Goal: Task Accomplishment & Management: Use online tool/utility

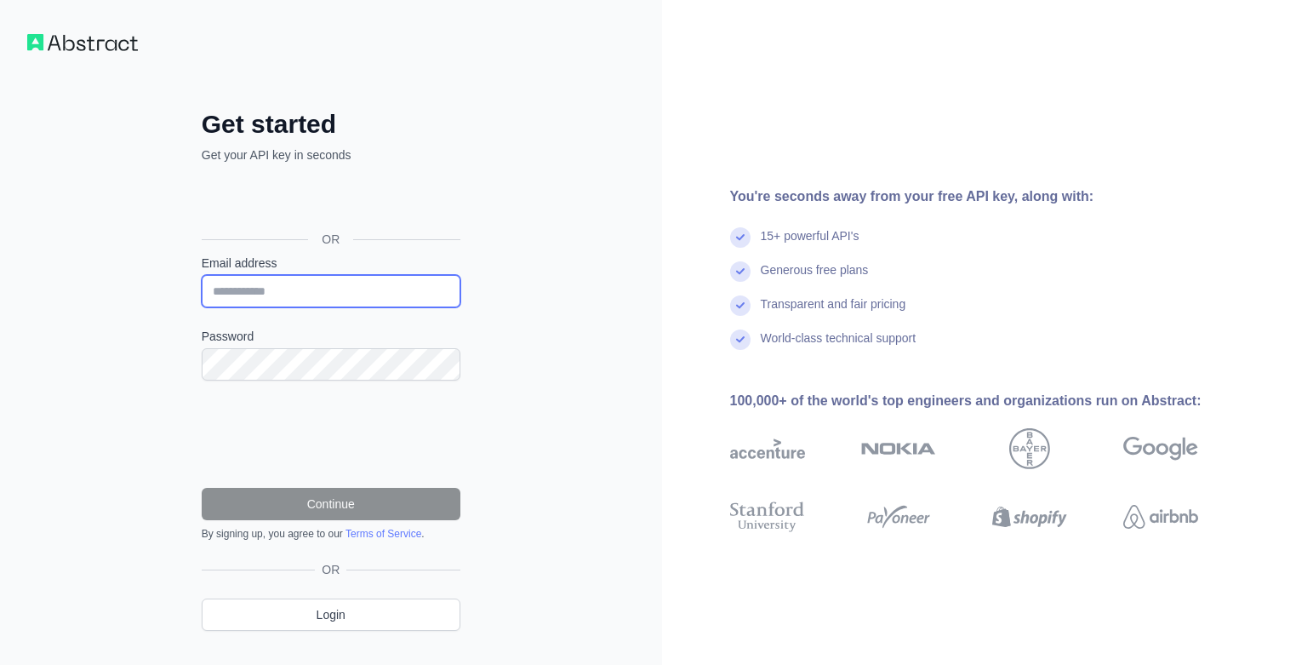
click at [391, 298] on input "Email address" at bounding box center [331, 291] width 259 height 32
type input "**********"
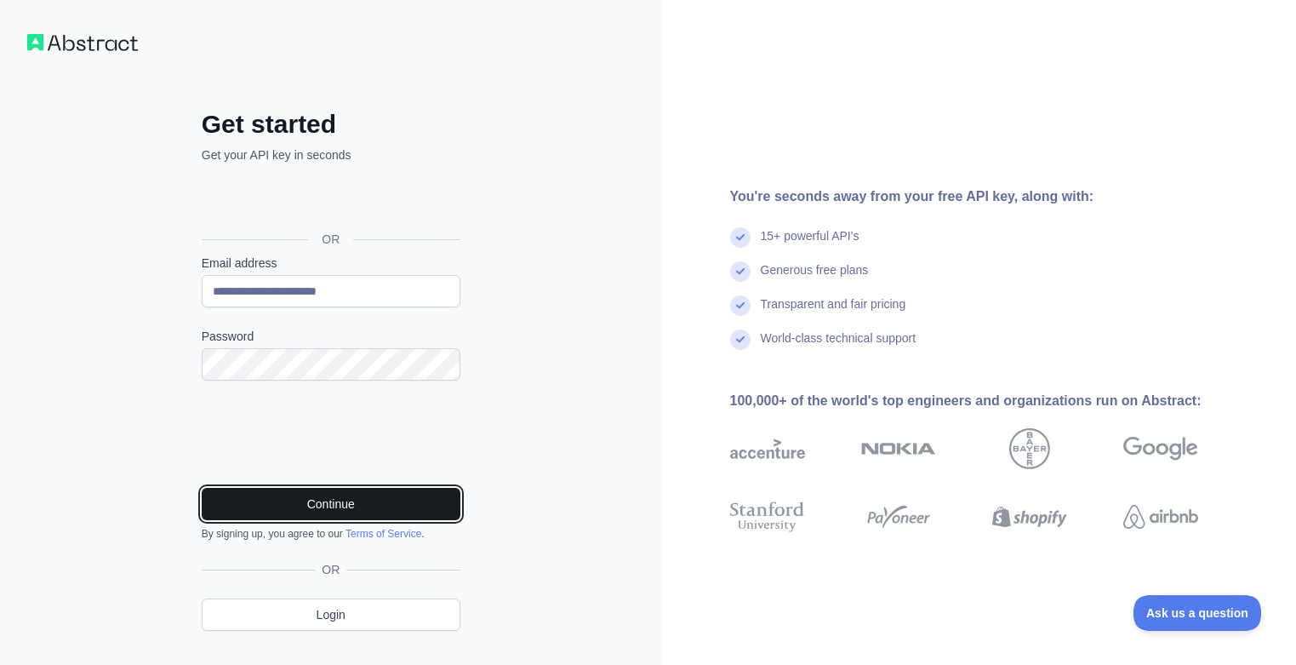
click at [336, 510] on button "Continue" at bounding box center [331, 504] width 259 height 32
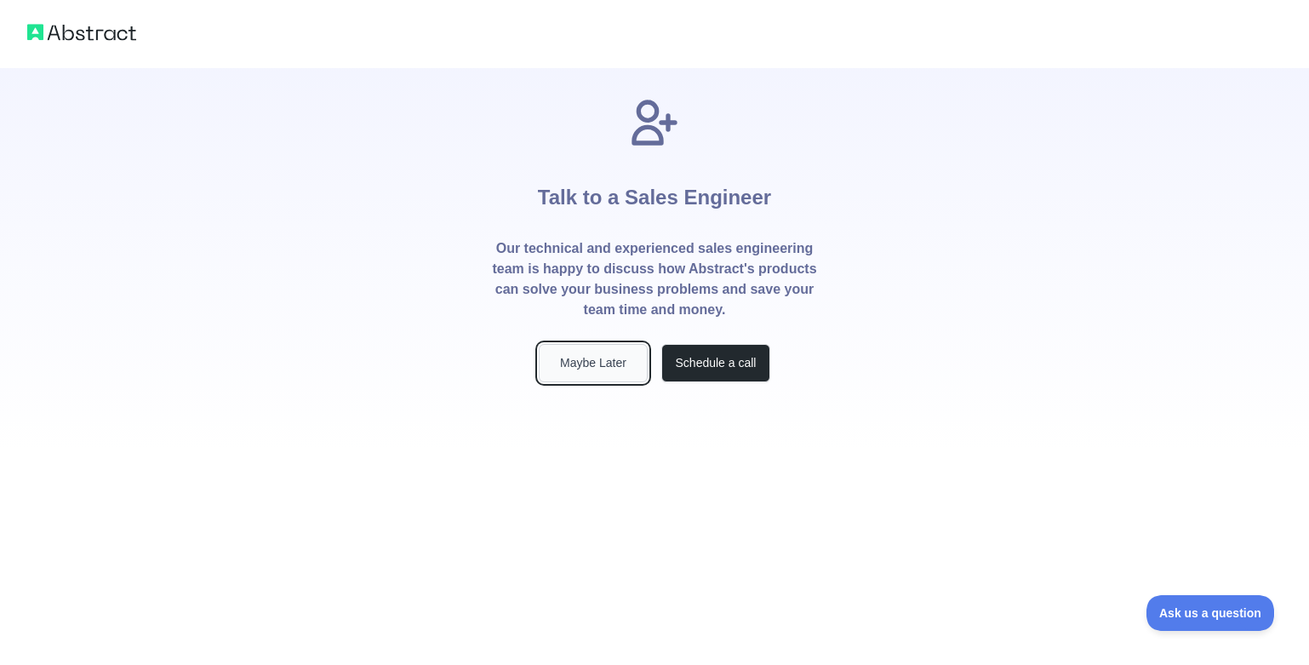
click at [587, 348] on button "Maybe Later" at bounding box center [593, 363] width 109 height 38
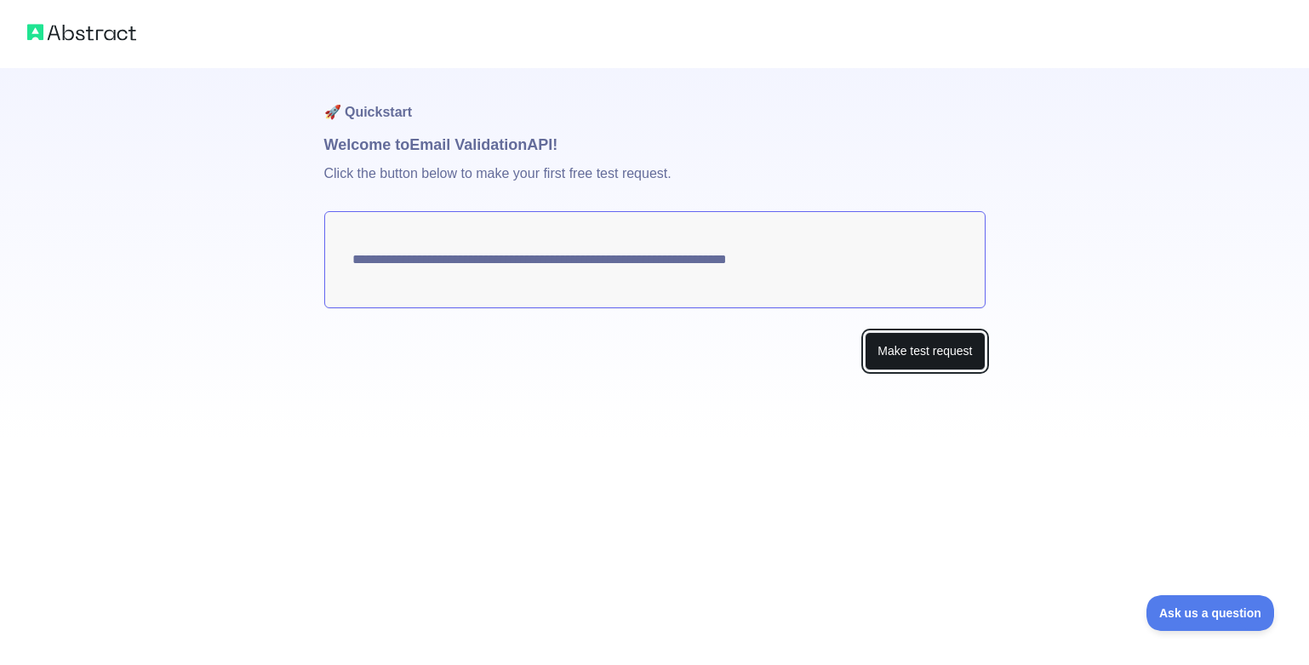
click at [940, 361] on button "Make test request" at bounding box center [925, 351] width 120 height 38
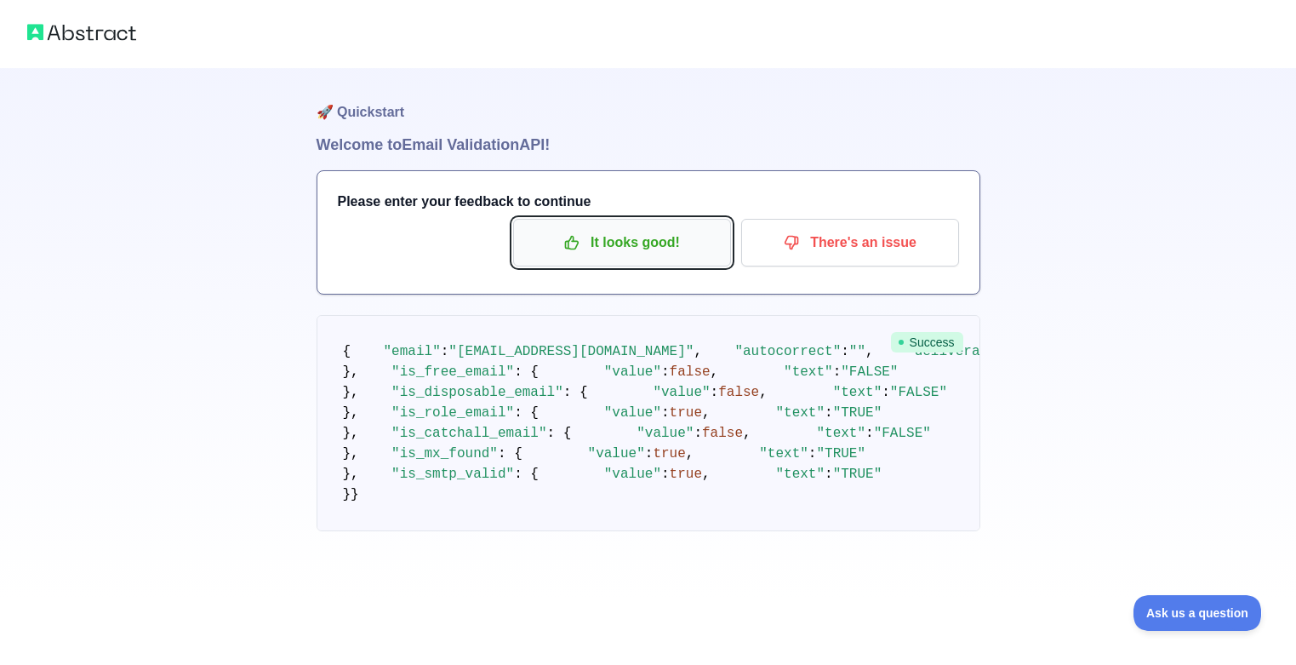
click at [648, 243] on p "It looks good!" at bounding box center [622, 242] width 192 height 29
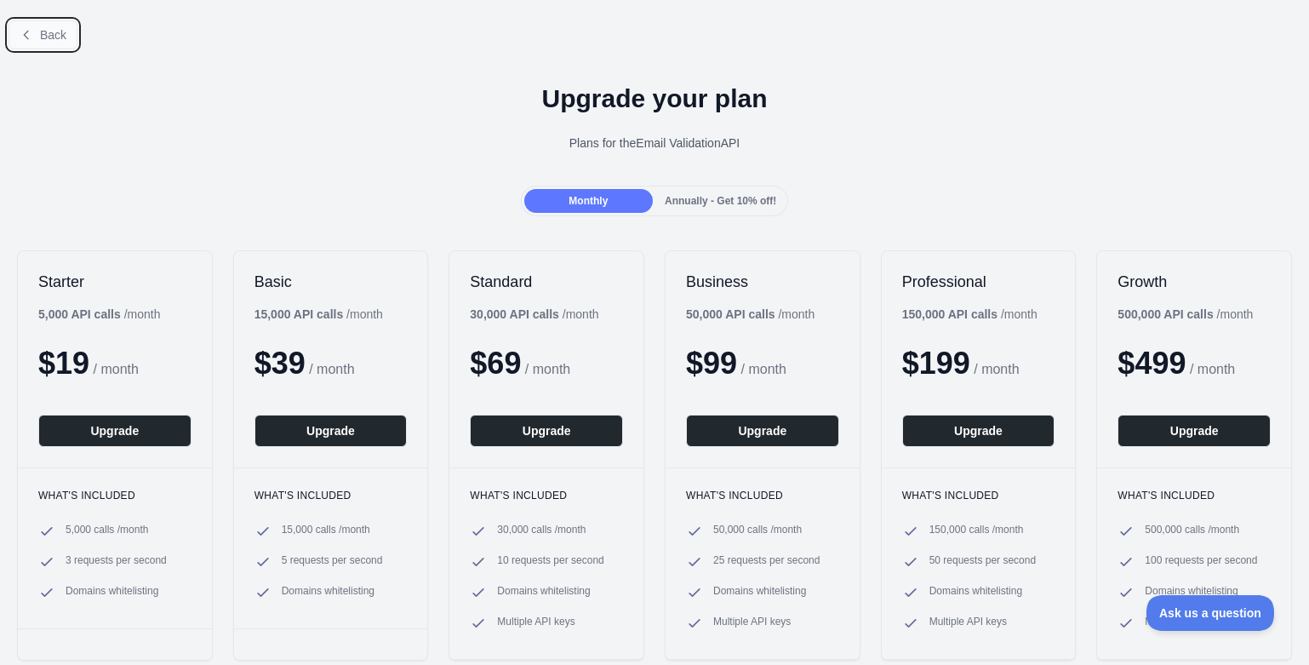
click at [42, 38] on span "Back" at bounding box center [53, 35] width 26 height 14
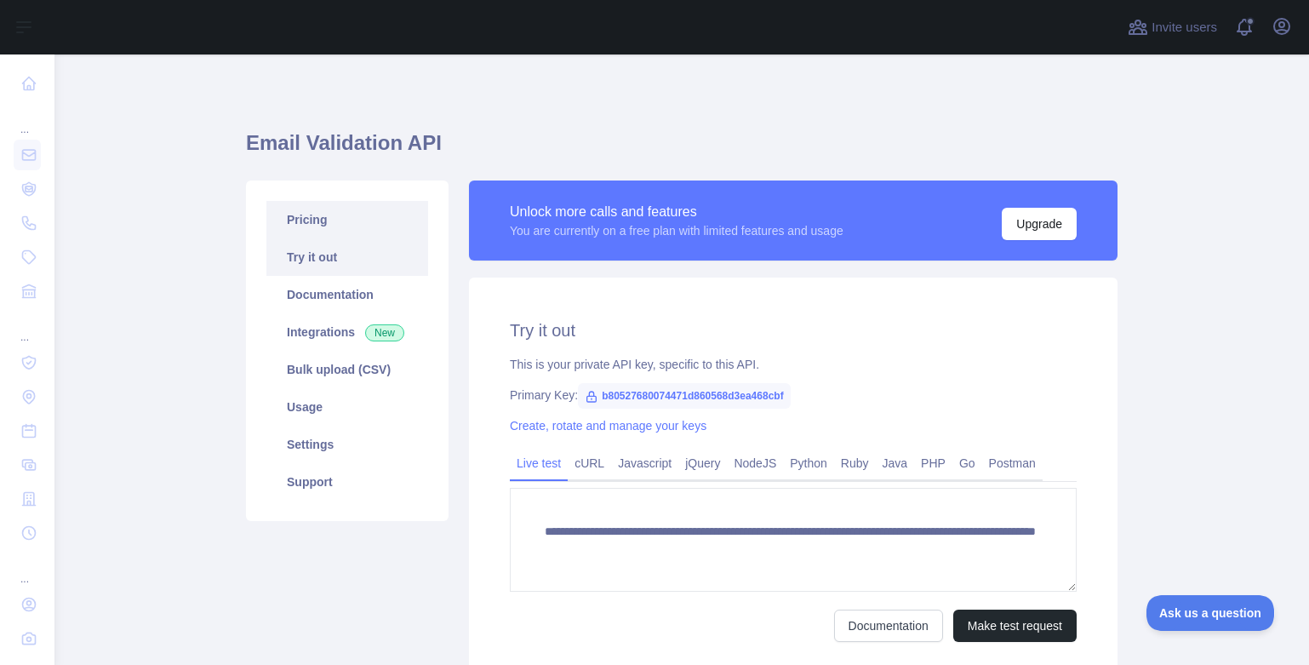
click at [310, 203] on link "Pricing" at bounding box center [347, 219] width 162 height 37
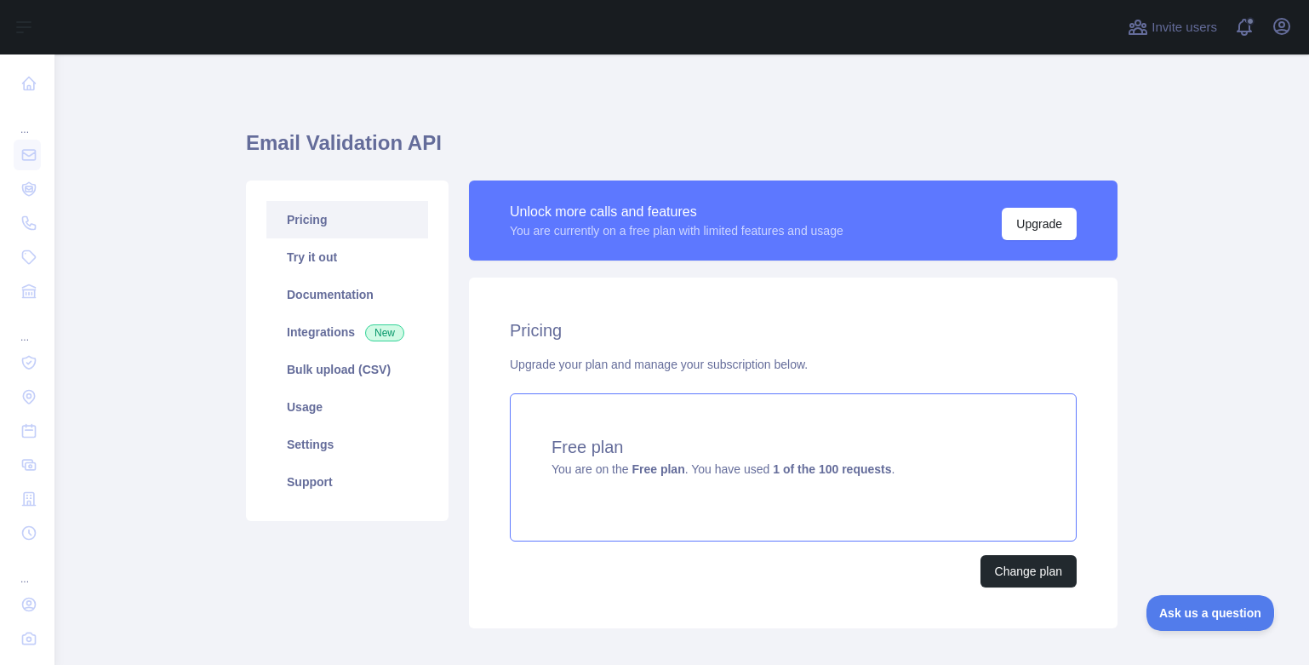
click at [897, 469] on div "Free plan You are on the Free plan . You have used 1 of the 100 requests ." at bounding box center [793, 467] width 567 height 148
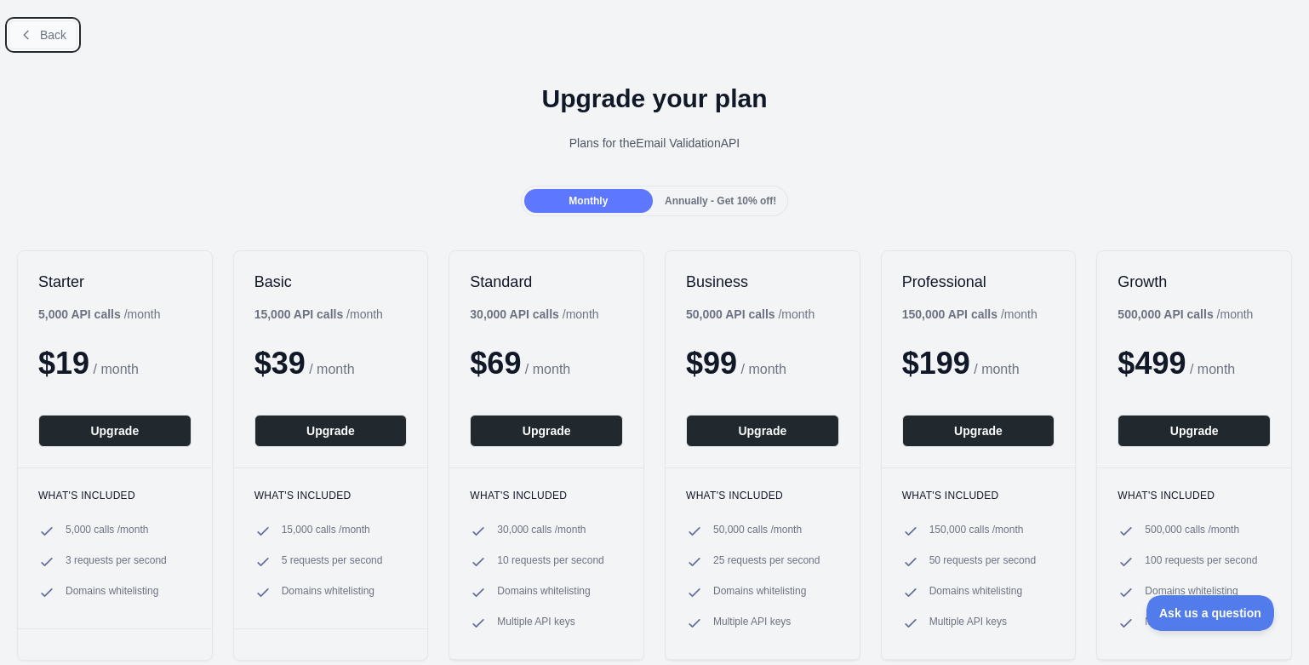
click at [40, 38] on span "Back" at bounding box center [53, 35] width 26 height 14
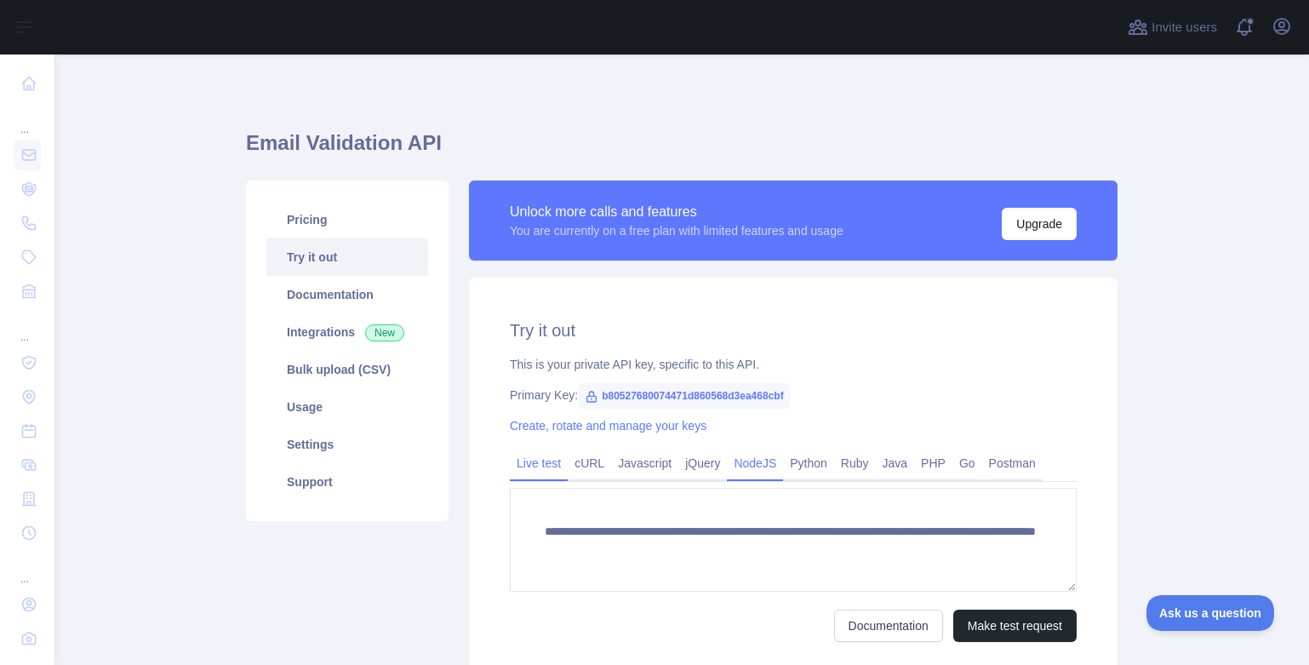
click at [727, 469] on link "NodeJS" at bounding box center [755, 462] width 56 height 27
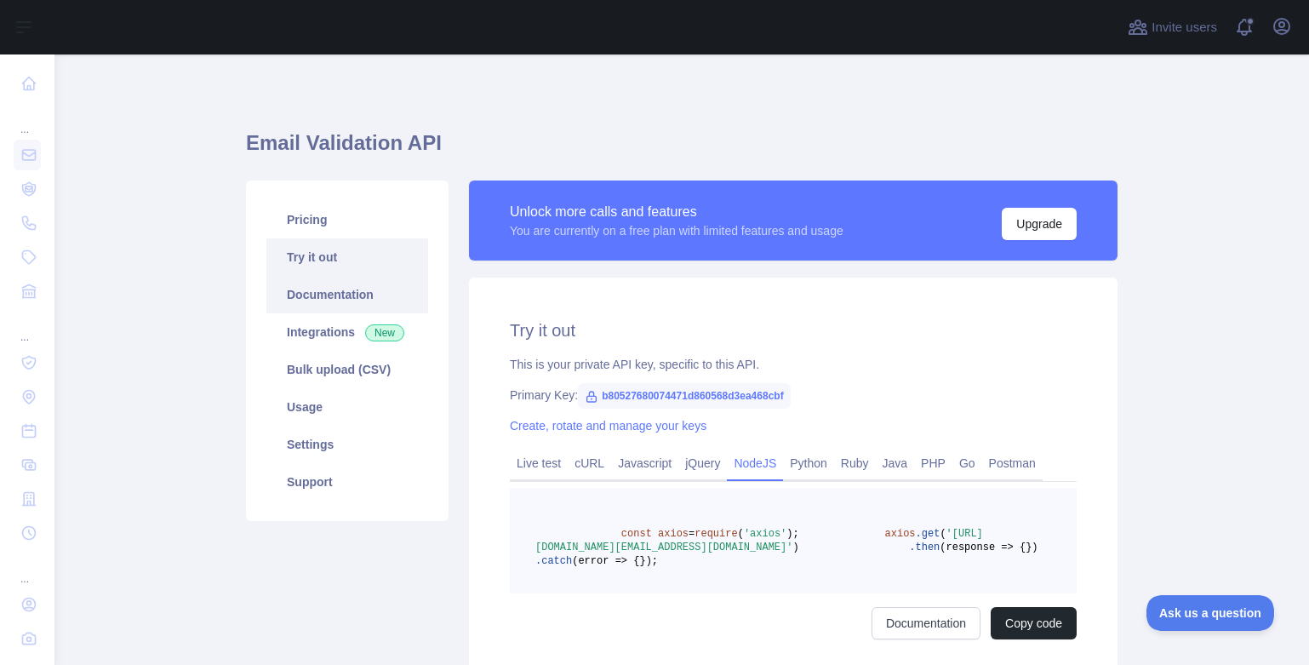
click at [345, 278] on link "Documentation" at bounding box center [347, 294] width 162 height 37
click at [316, 339] on link "Integrations New" at bounding box center [347, 331] width 162 height 37
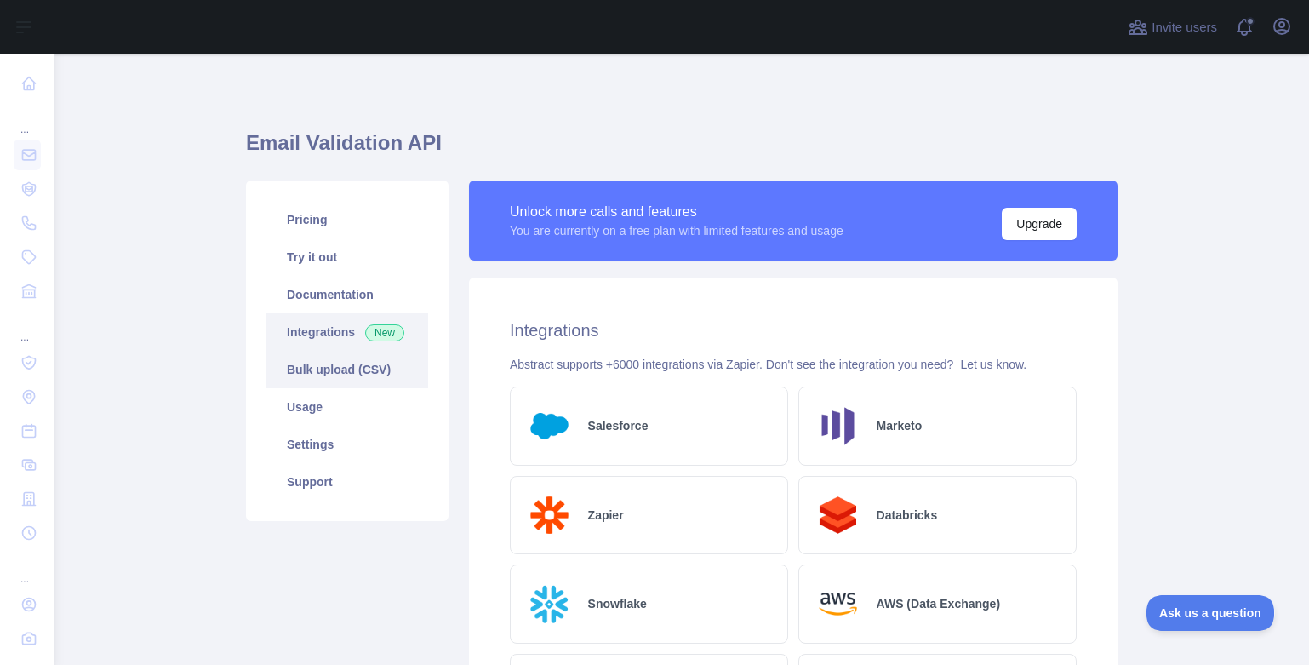
click at [320, 365] on link "Bulk upload (CSV)" at bounding box center [347, 369] width 162 height 37
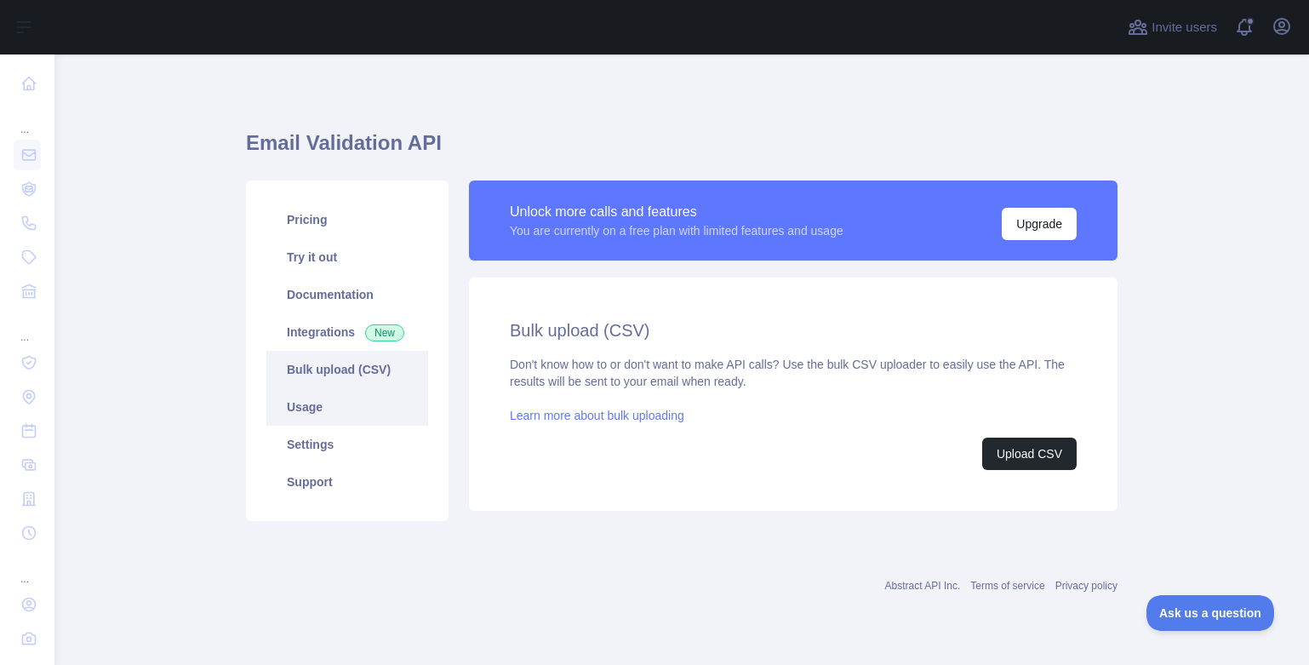
click at [317, 399] on link "Usage" at bounding box center [347, 406] width 162 height 37
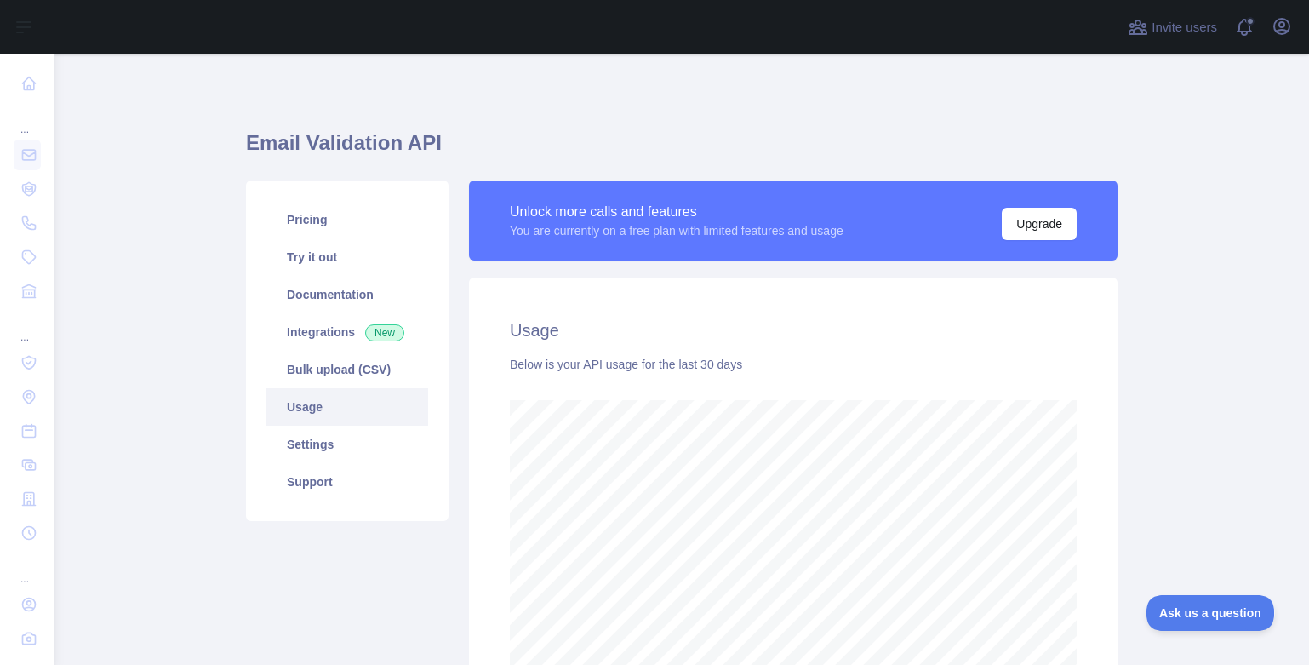
scroll to position [610, 1242]
click at [308, 434] on link "Settings" at bounding box center [347, 443] width 162 height 37
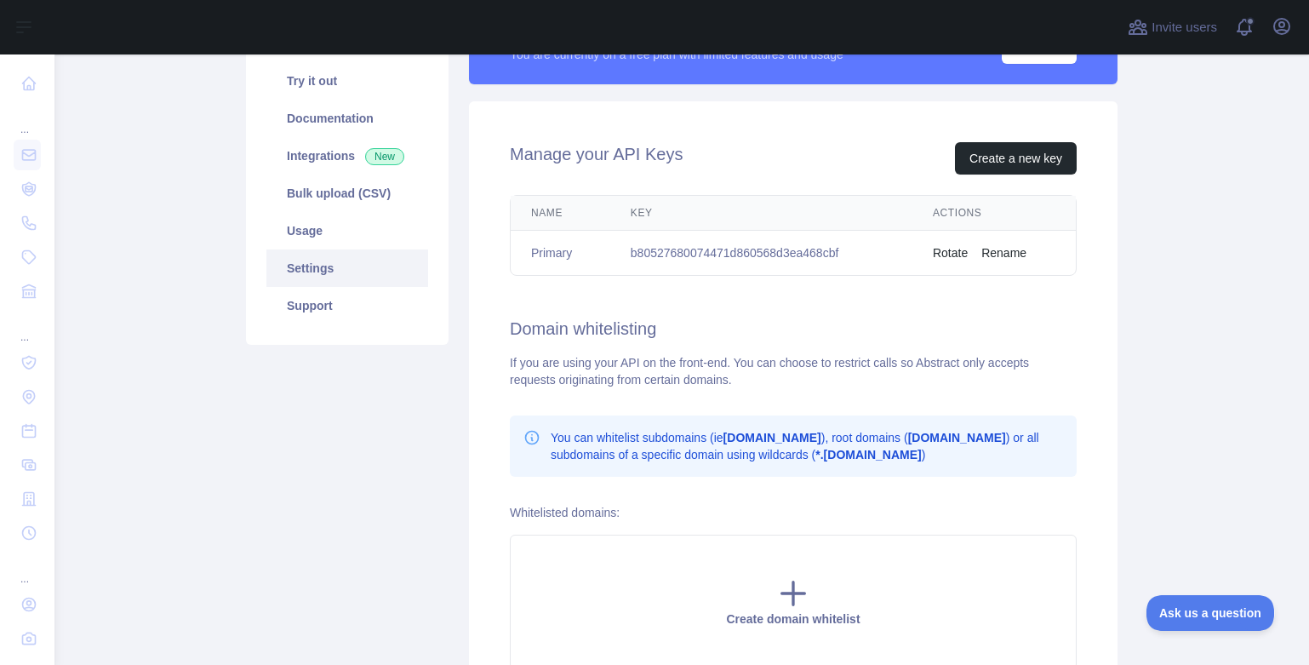
scroll to position [279, 0]
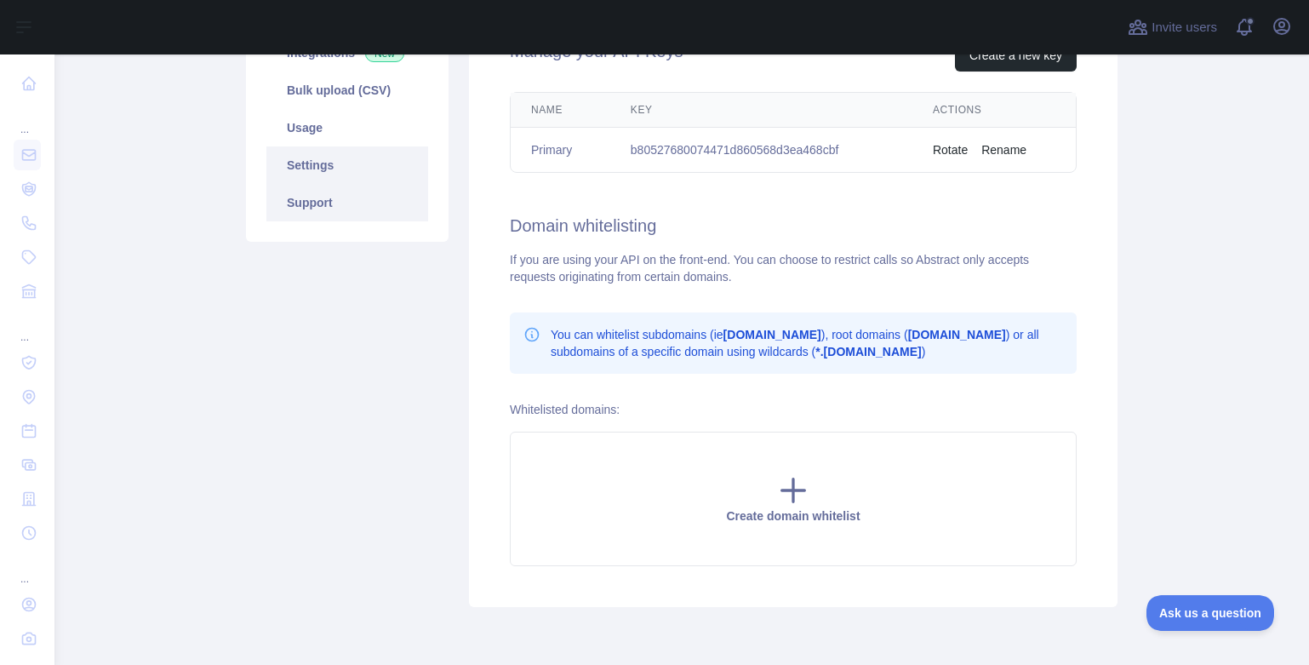
click at [316, 201] on link "Support" at bounding box center [347, 202] width 162 height 37
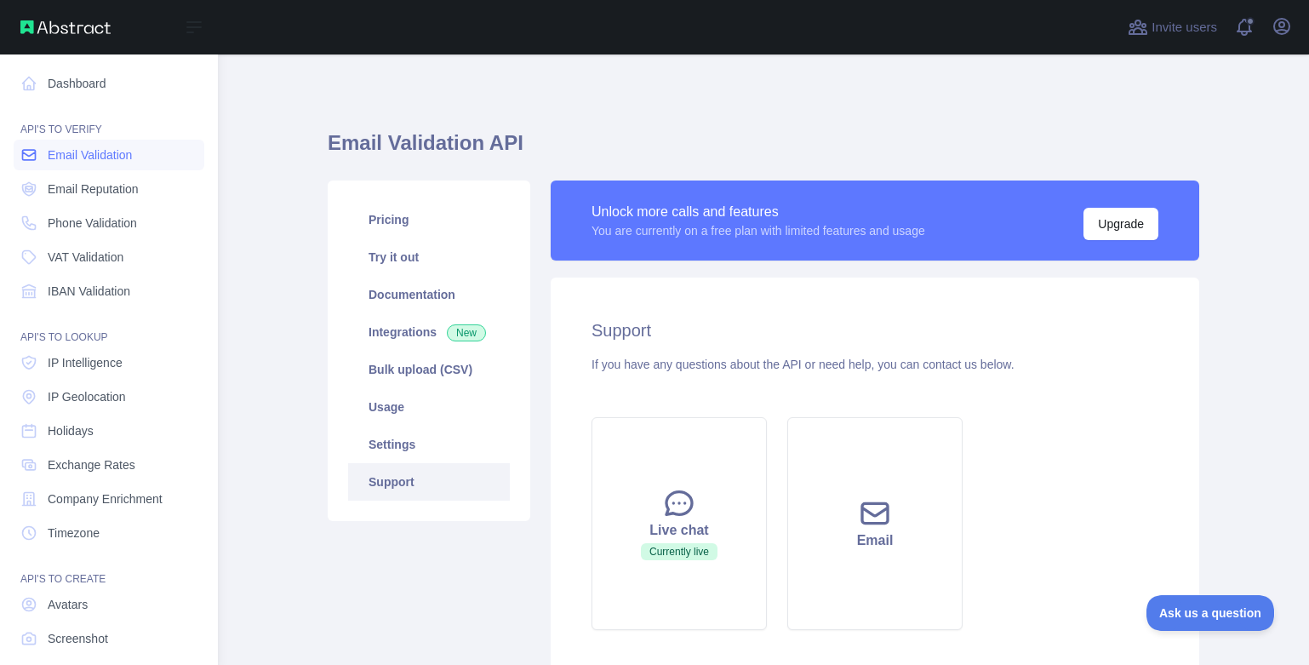
click at [116, 159] on span "Email Validation" at bounding box center [90, 154] width 84 height 17
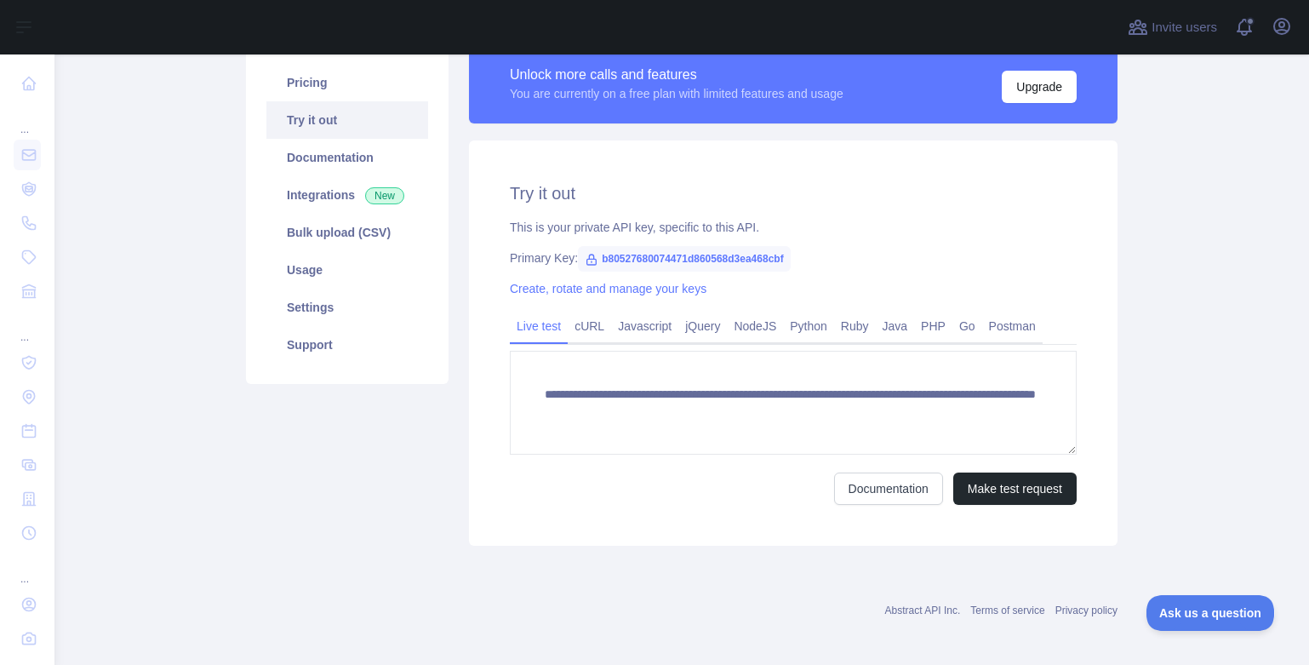
scroll to position [144, 0]
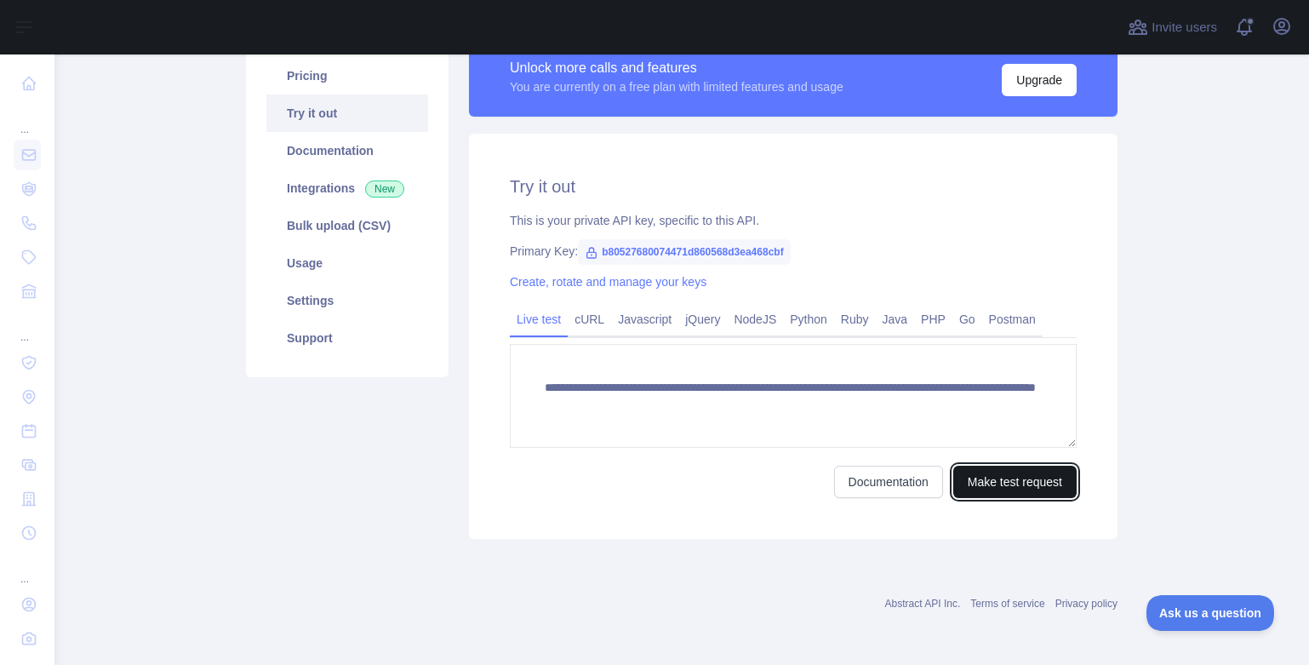
click at [985, 488] on button "Make test request" at bounding box center [1014, 481] width 123 height 32
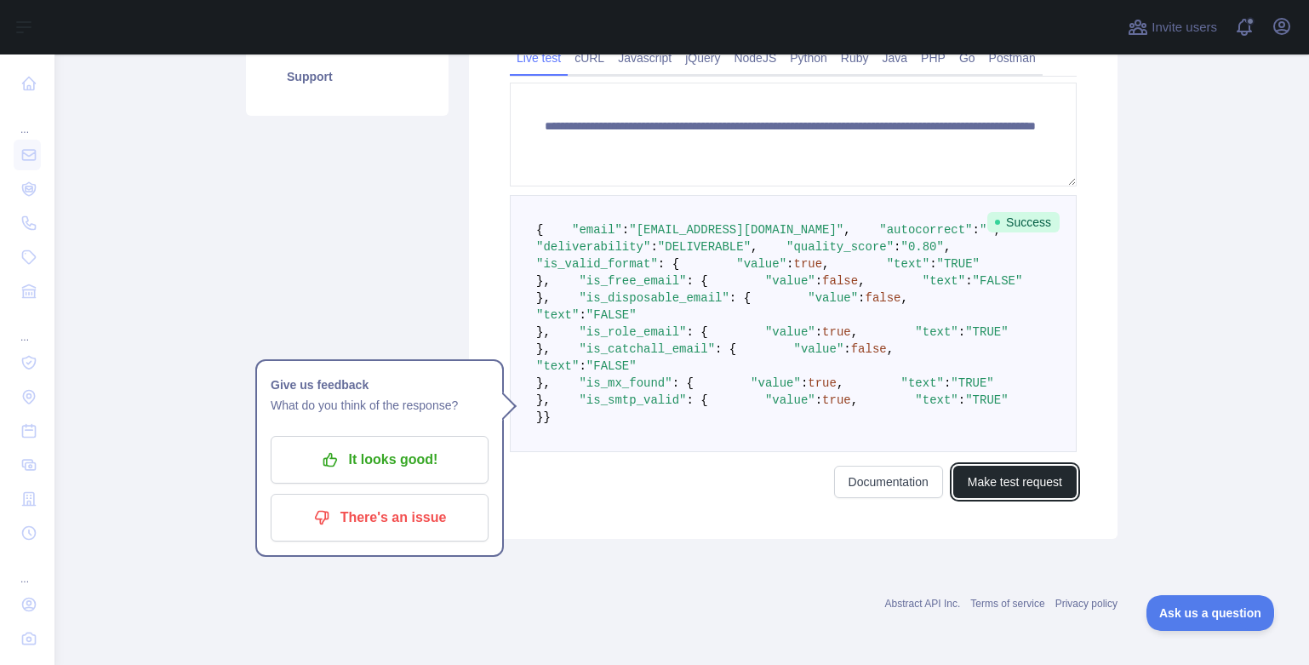
scroll to position [491, 0]
